Goal: Task Accomplishment & Management: Use online tool/utility

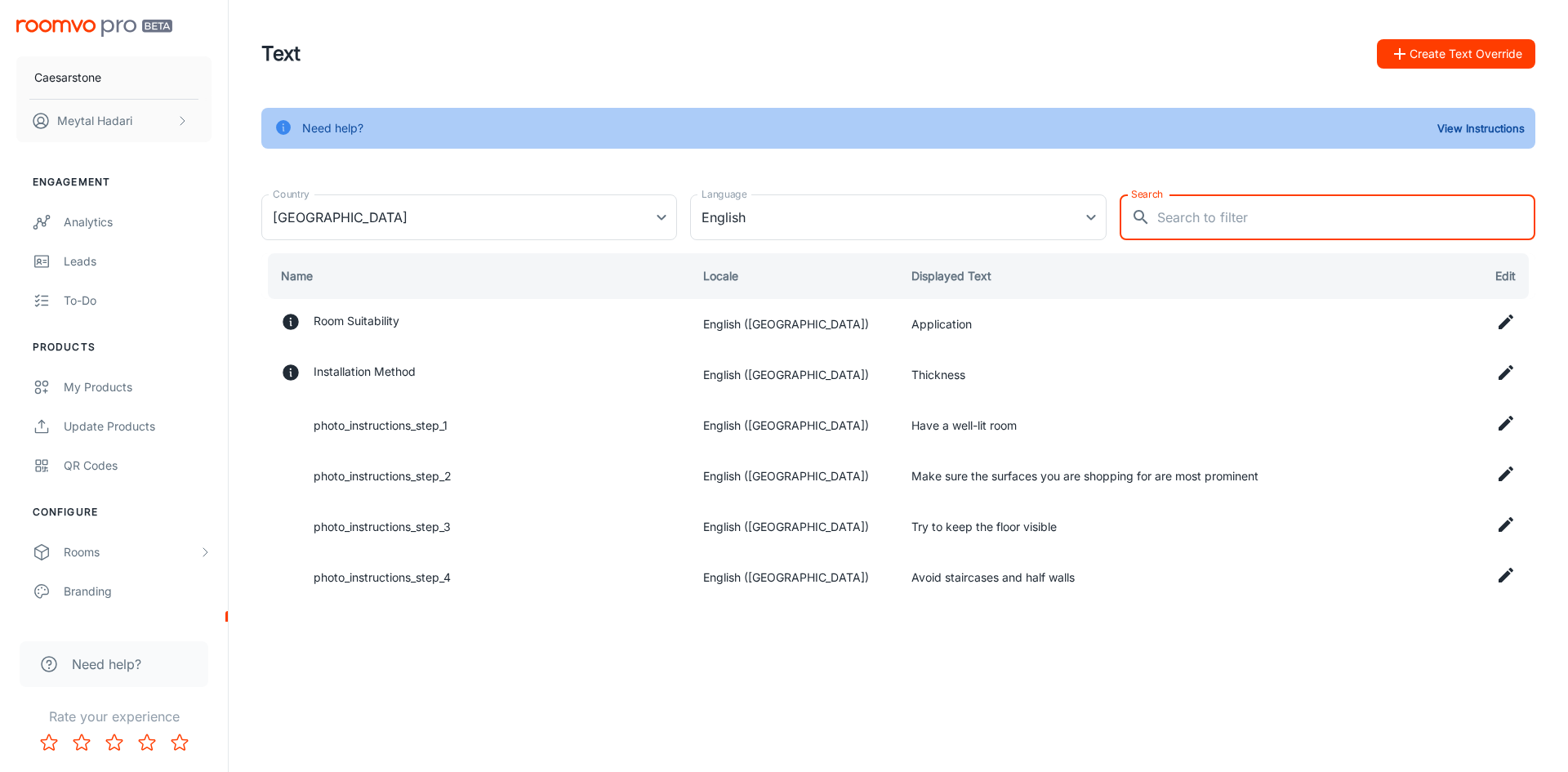
drag, startPoint x: 0, startPoint y: 0, endPoint x: 1220, endPoint y: 216, distance: 1239.0
click at [1220, 216] on input "Search" at bounding box center [1346, 217] width 378 height 45
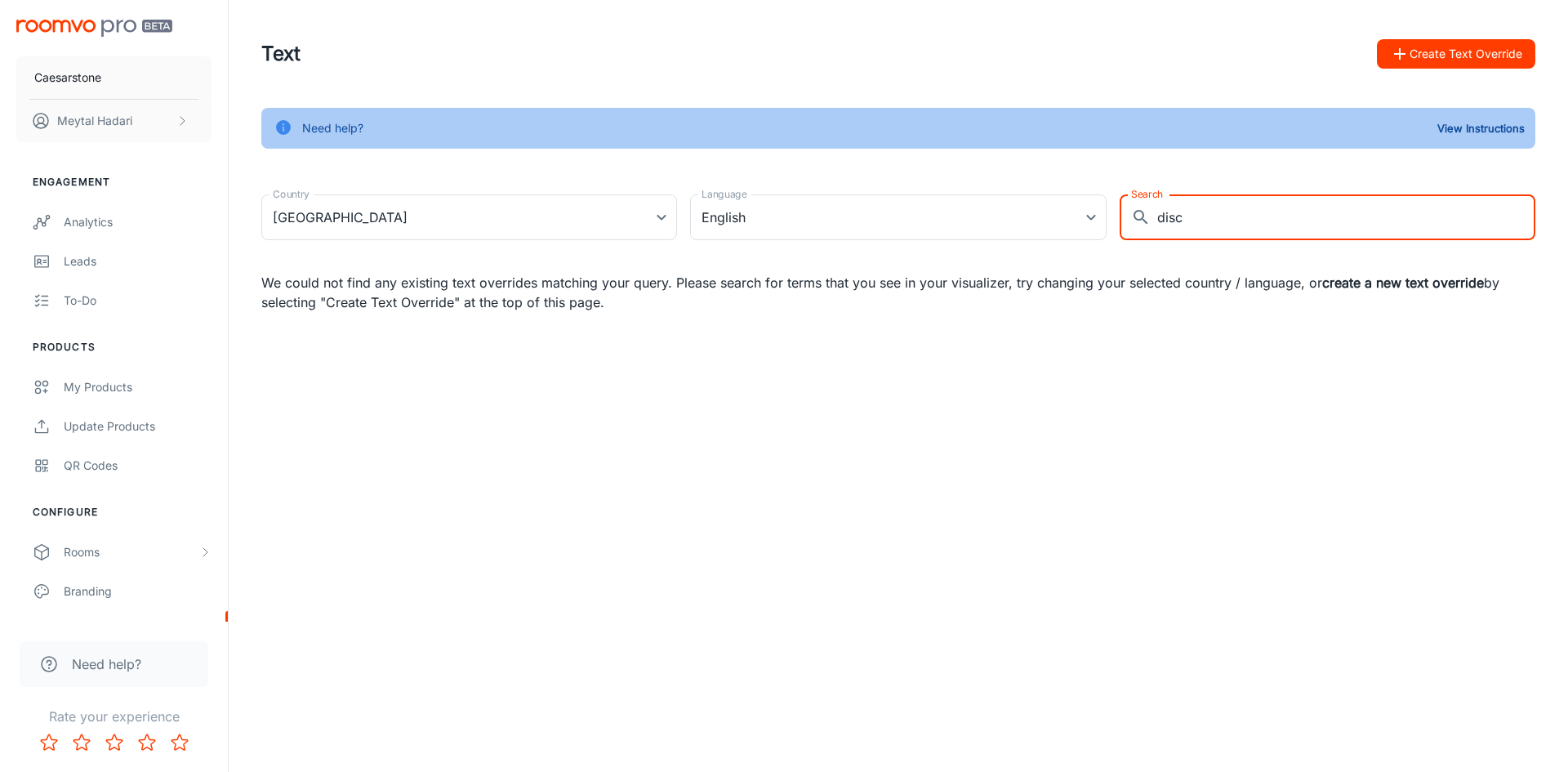
type input "disc"
click at [1131, 163] on div "Need help? View Instructions Country [GEOGRAPHIC_DATA] [GEOGRAPHIC_DATA] Countr…" at bounding box center [898, 210] width 1313 height 204
click at [663, 211] on body "Caesarstone [PERSON_NAME] Engagement Analytics Leads To-do Products My Products…" at bounding box center [784, 386] width 1568 height 772
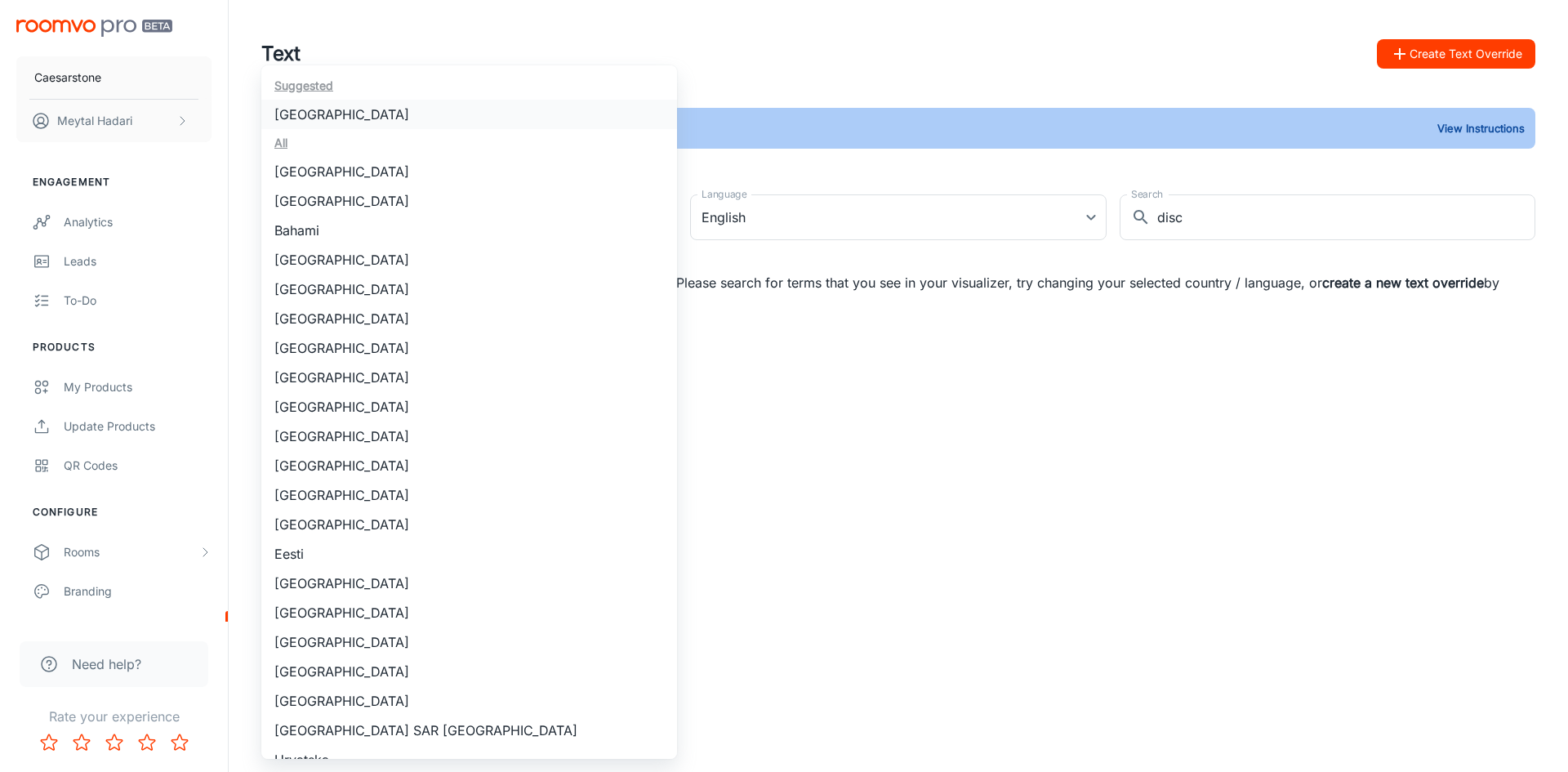
click at [382, 106] on li "[GEOGRAPHIC_DATA]" at bounding box center [469, 114] width 416 height 29
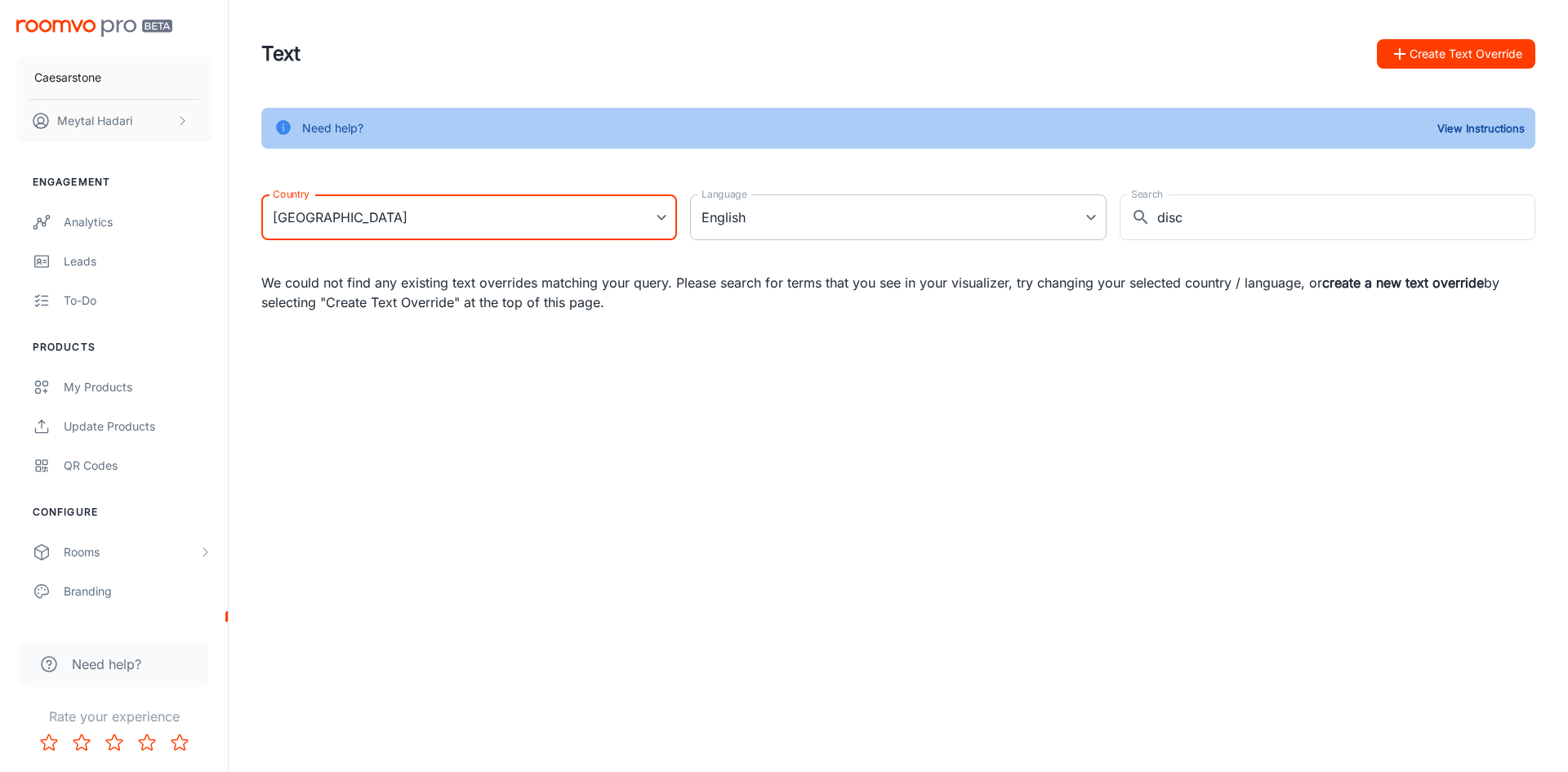
click at [776, 219] on body "Caesarstone [PERSON_NAME] Engagement Analytics Leads To-do Products My Products…" at bounding box center [784, 386] width 1568 height 772
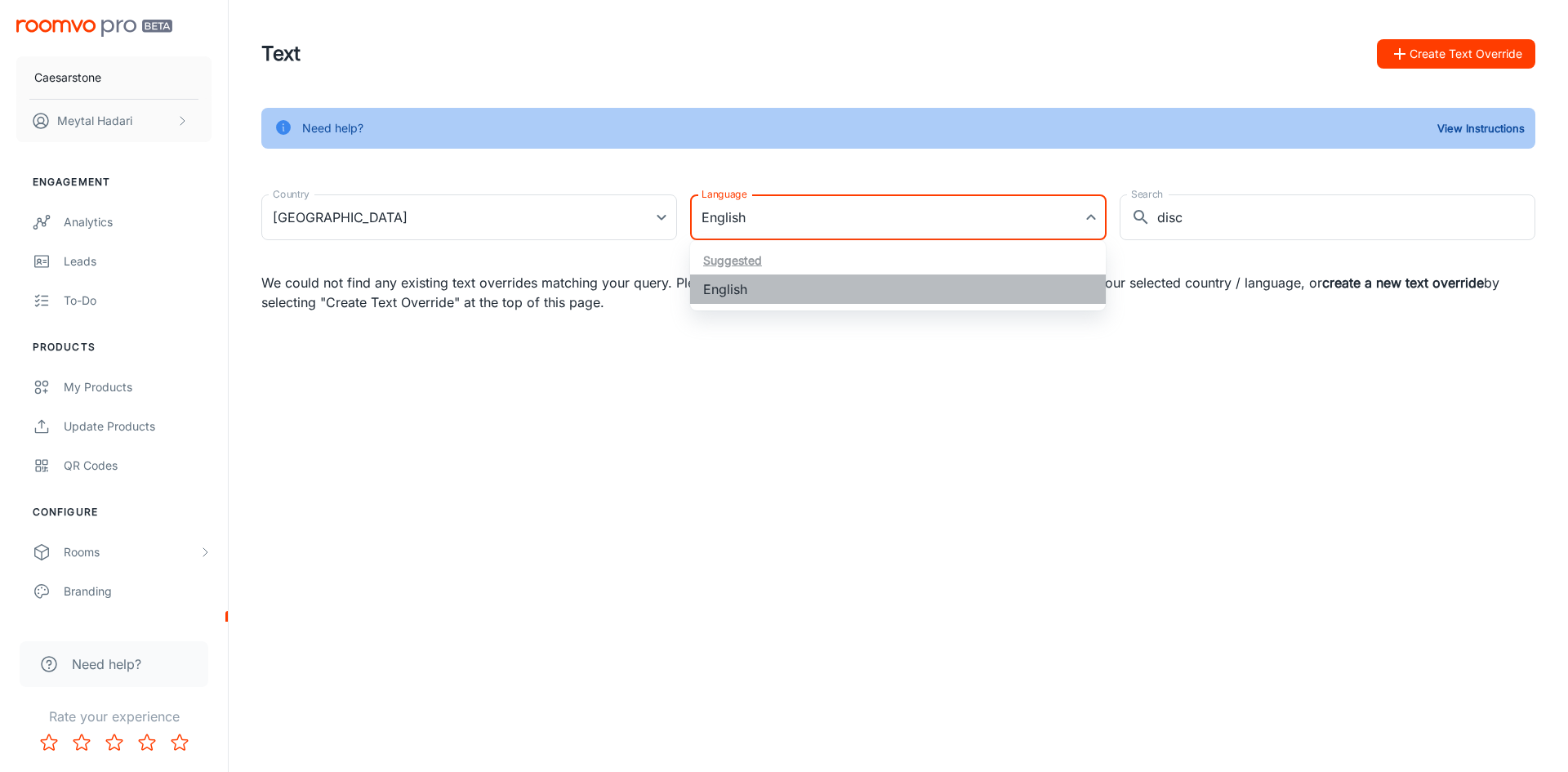
click at [772, 286] on li "English" at bounding box center [898, 289] width 416 height 29
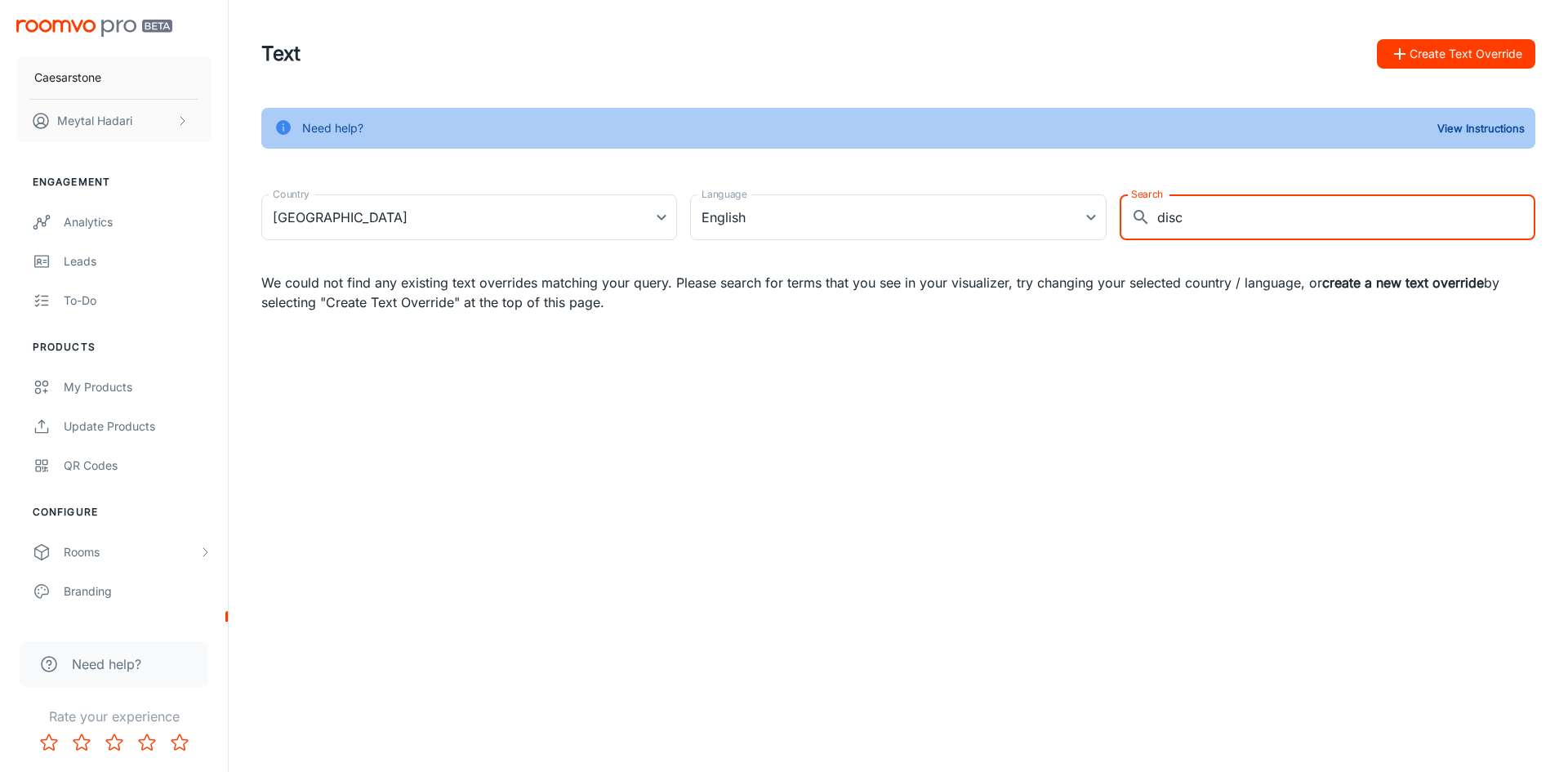
drag, startPoint x: 1184, startPoint y: 219, endPoint x: 1135, endPoint y: 218, distance: 49.0
click at [1135, 218] on div "​ disc Search" at bounding box center [1327, 217] width 416 height 45
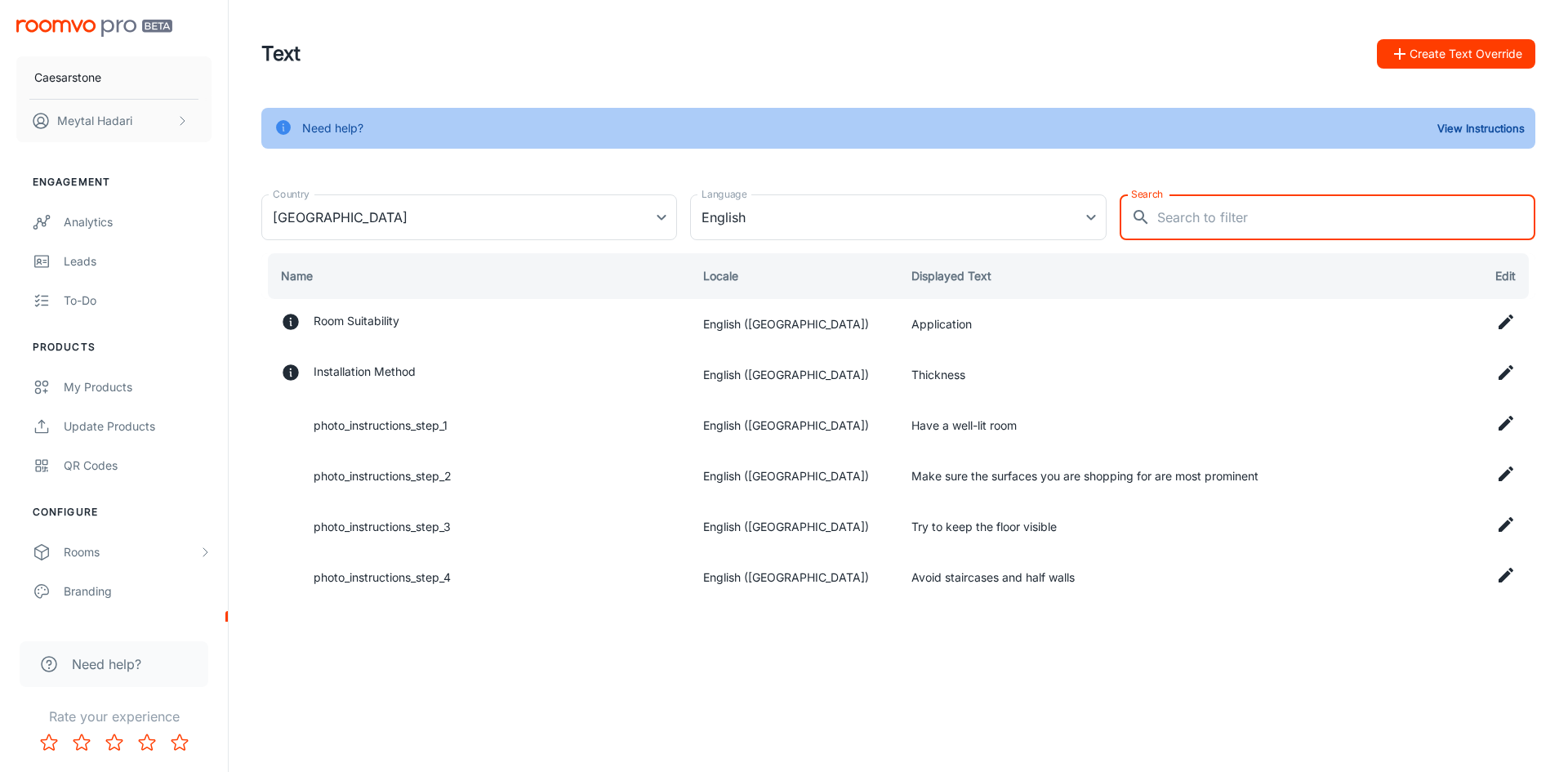
click at [1471, 47] on button "Create Text Override" at bounding box center [1455, 53] width 158 height 29
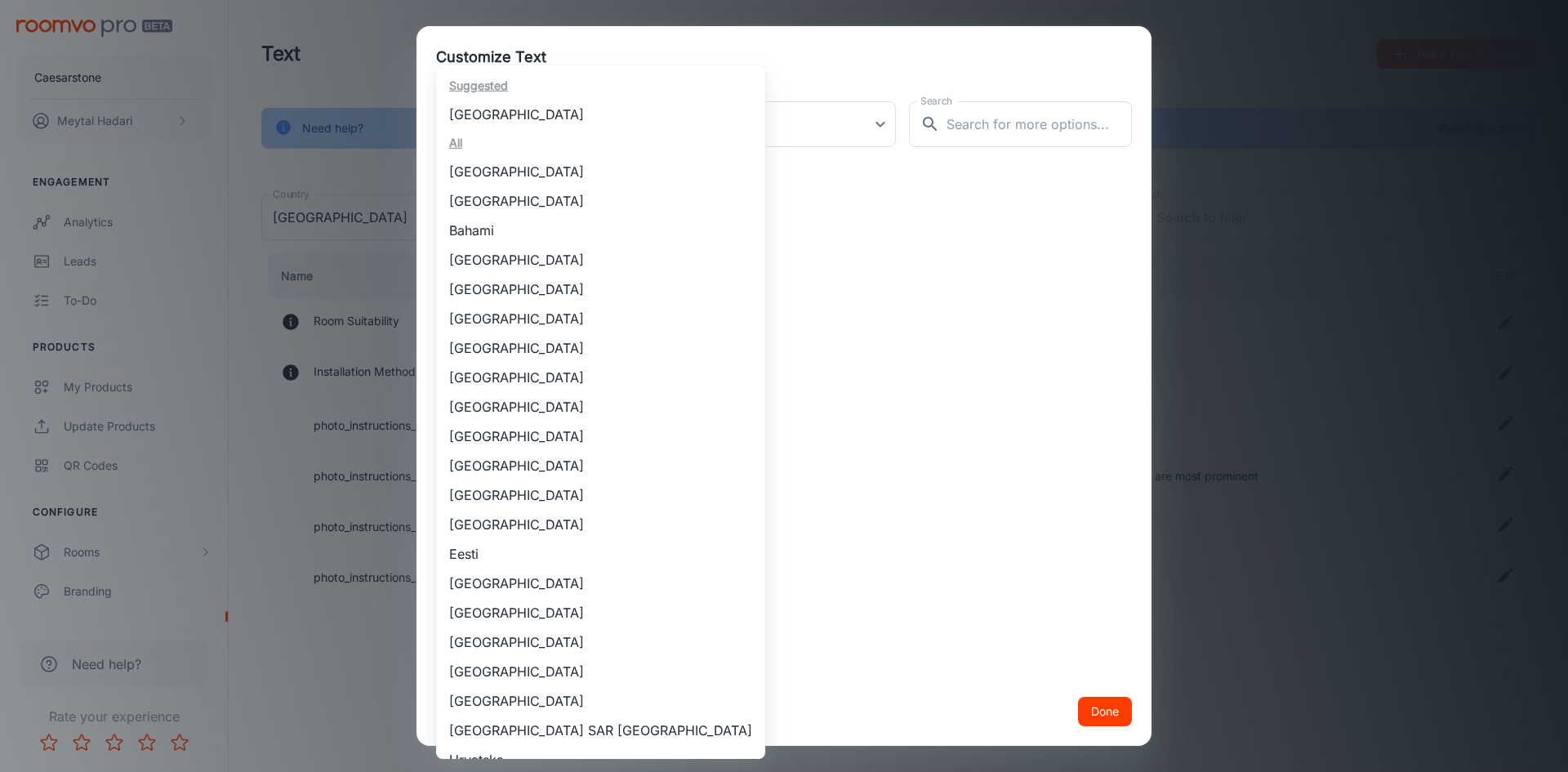
click at [590, 137] on body "Caesarstone [PERSON_NAME] Engagement Analytics Leads To-do Products My Products…" at bounding box center [784, 386] width 1568 height 772
click at [521, 125] on li "[GEOGRAPHIC_DATA]" at bounding box center [600, 114] width 329 height 29
type input "[GEOGRAPHIC_DATA]"
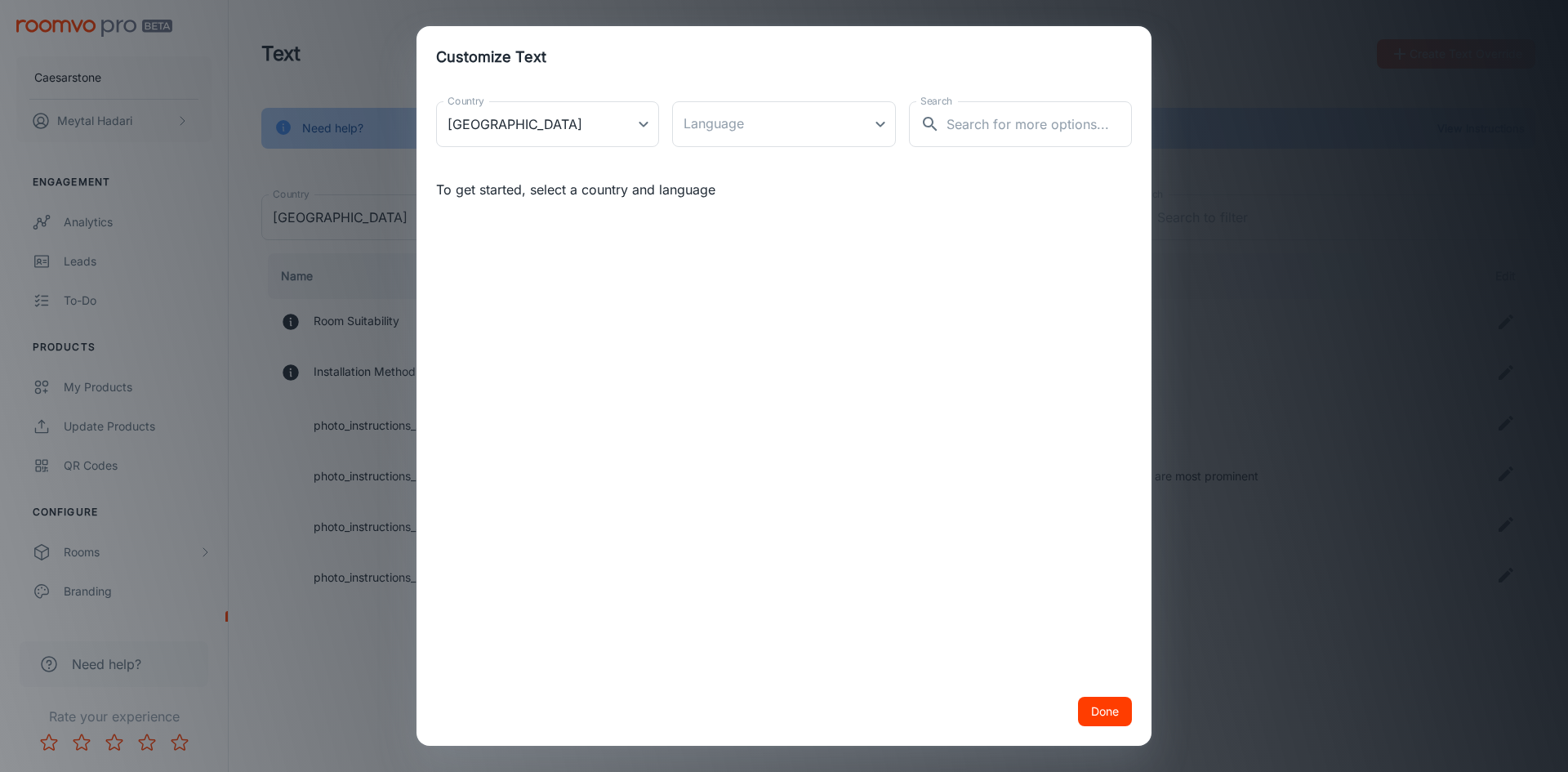
click at [695, 125] on div "Suggested [GEOGRAPHIC_DATA] All [GEOGRAPHIC_DATA] [GEOGRAPHIC_DATA] [GEOGRAPHIC…" at bounding box center [784, 386] width 1568 height 772
click at [732, 129] on body "Caesarstone [PERSON_NAME] Engagement Analytics Leads To-do Products My Products…" at bounding box center [784, 386] width 1568 height 772
click at [728, 188] on li "English" at bounding box center [783, 195] width 223 height 29
type input "en-us"
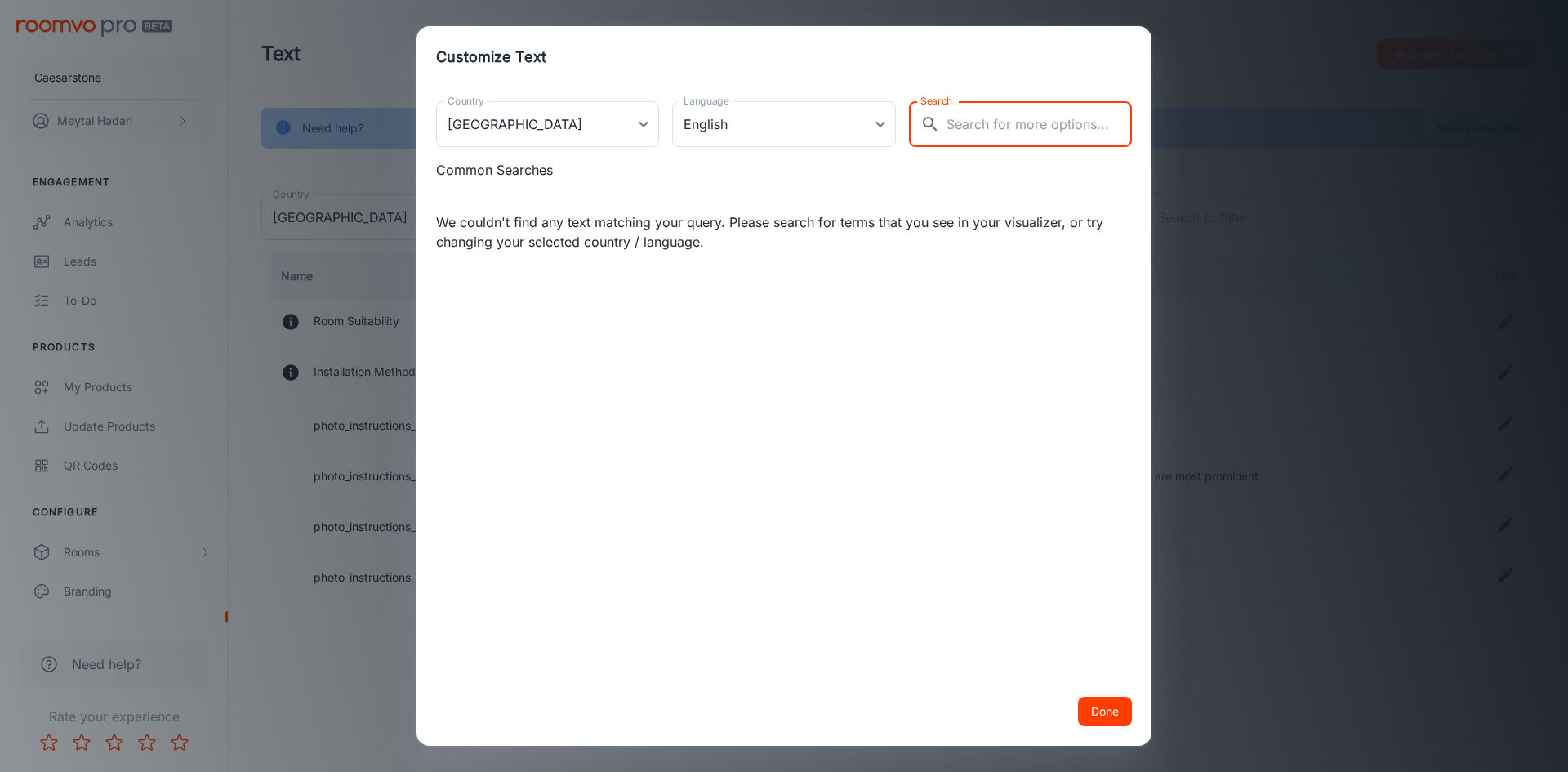
click at [1000, 123] on input "Search" at bounding box center [1039, 123] width 186 height 45
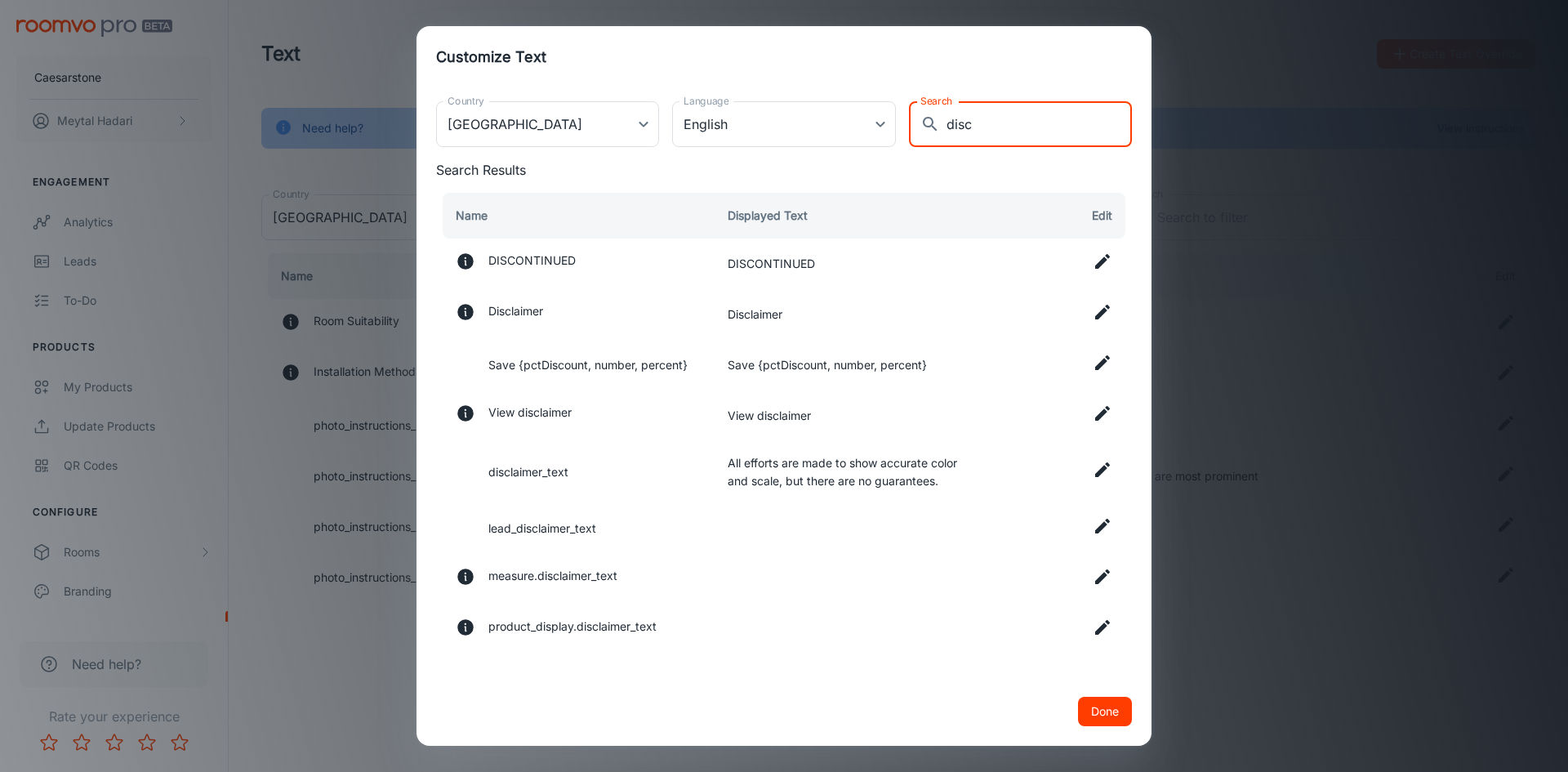
type input "disc"
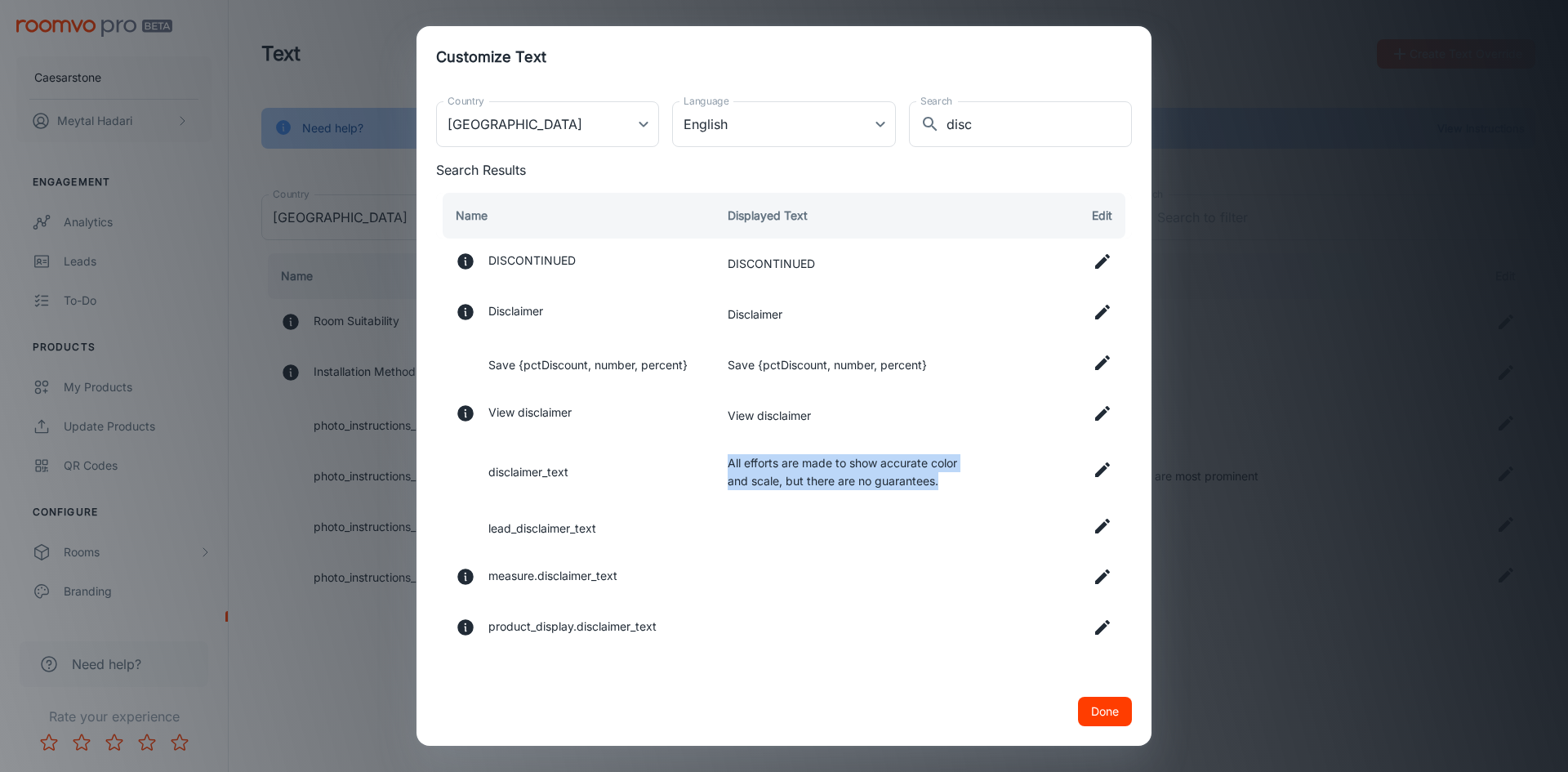
drag, startPoint x: 729, startPoint y: 463, endPoint x: 955, endPoint y: 488, distance: 227.4
click at [955, 488] on td "All efforts are made to show accurate color and scale, but there are no guarant…" at bounding box center [854, 473] width 279 height 62
copy td "All efforts are made to show accurate color and scale, but there are no guarant…"
